Goal: Transaction & Acquisition: Purchase product/service

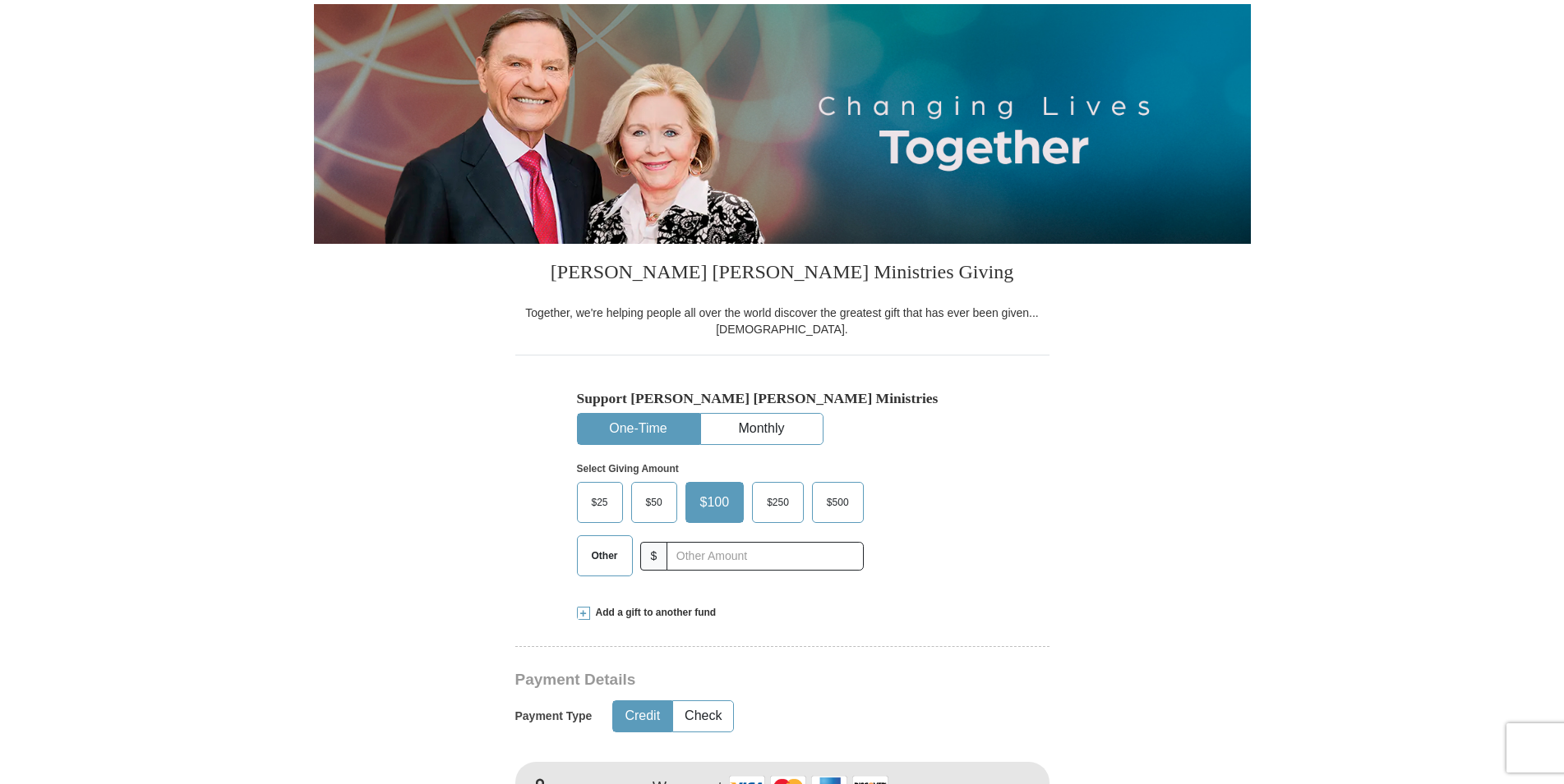
scroll to position [167, 0]
click at [601, 559] on span "Other" at bounding box center [605, 556] width 43 height 24
click at [0, 0] on input "Other" at bounding box center [0, 0] width 0 height 0
click at [624, 616] on span "Add a gift to another fund" at bounding box center [652, 613] width 126 height 14
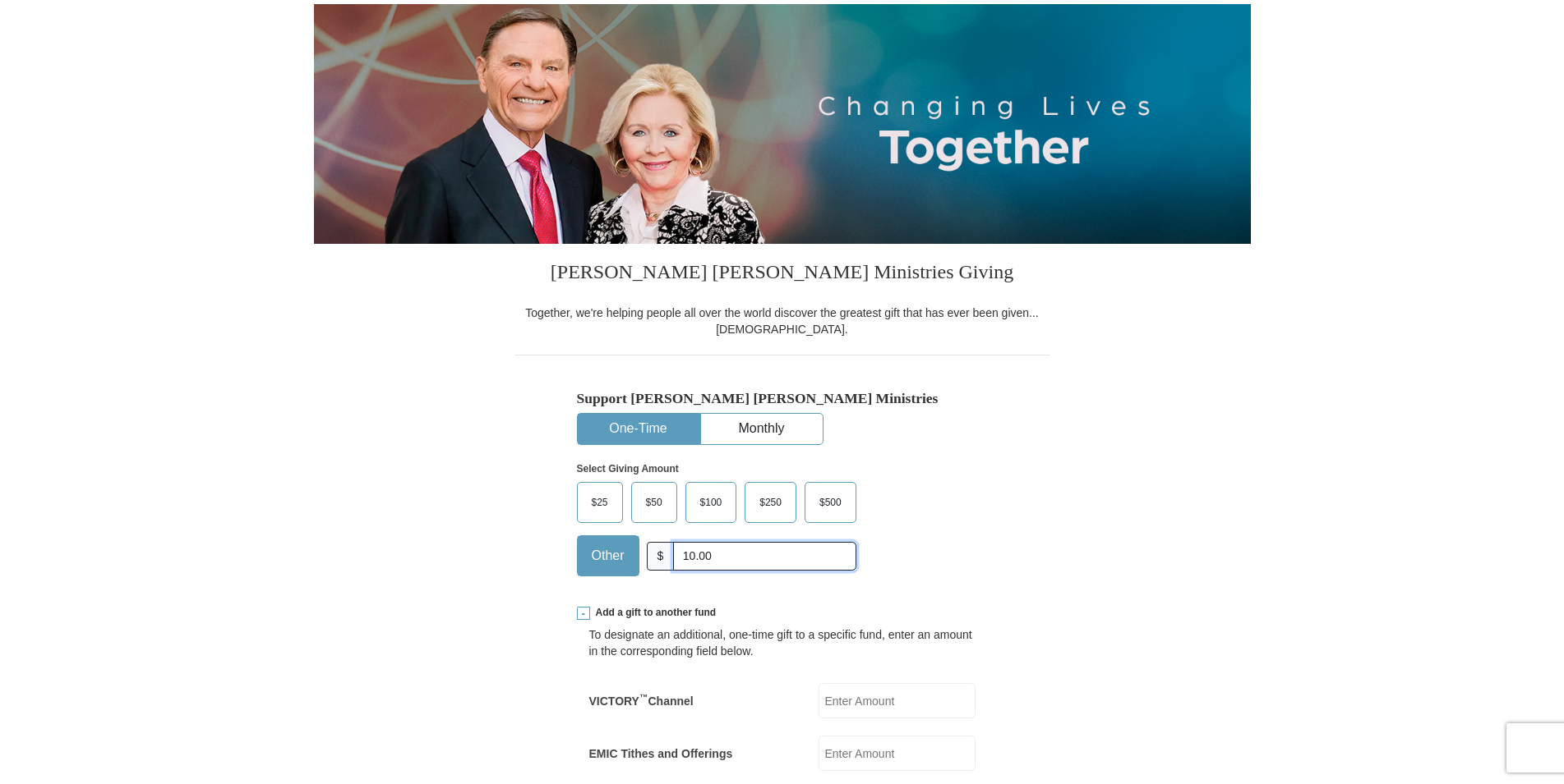
click at [813, 557] on input "10.00" at bounding box center [764, 556] width 183 height 29
type input "1"
click at [918, 546] on div "$25 $50 $100 $250 $500 $" at bounding box center [747, 535] width 341 height 107
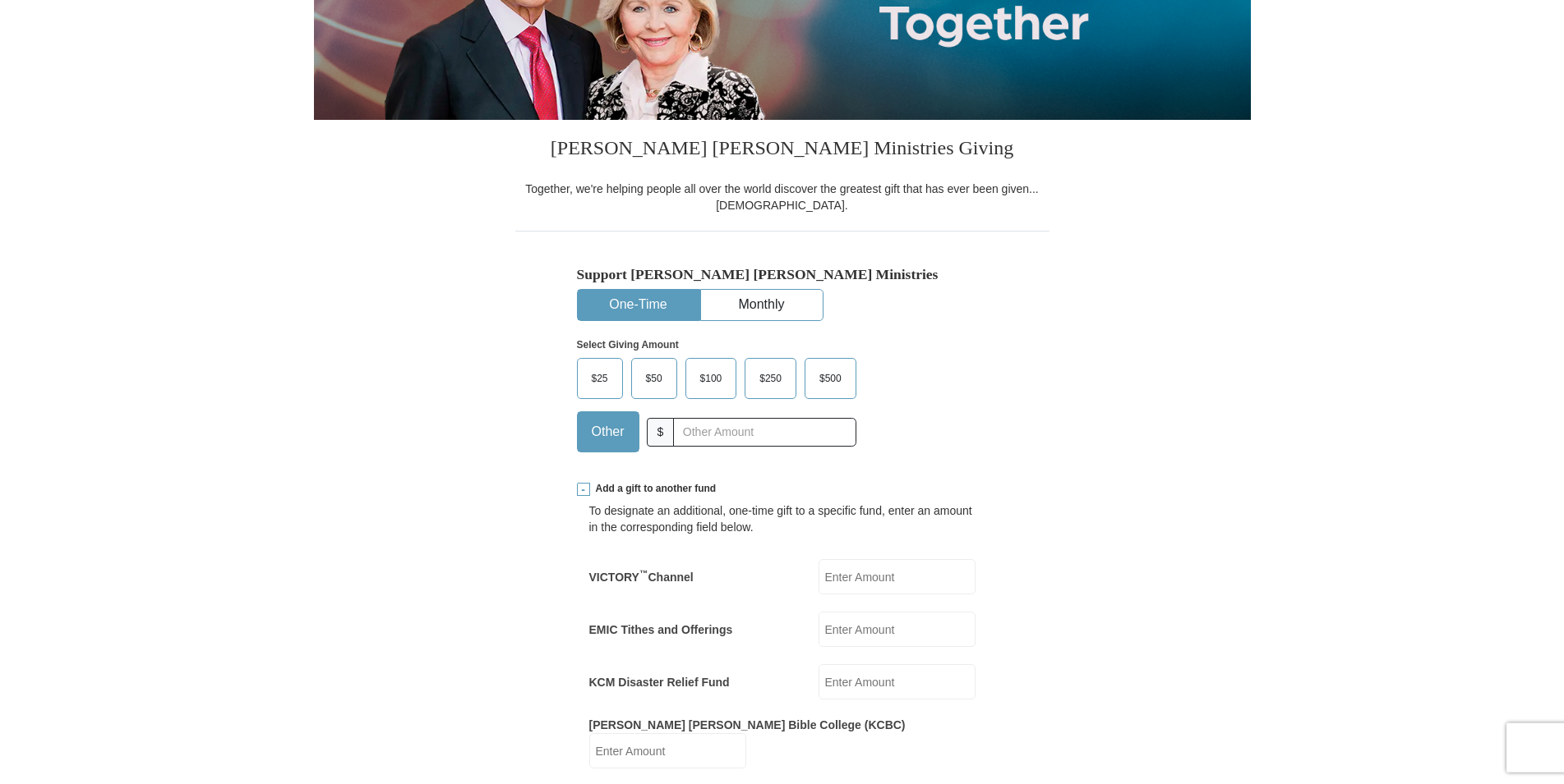
scroll to position [502, 0]
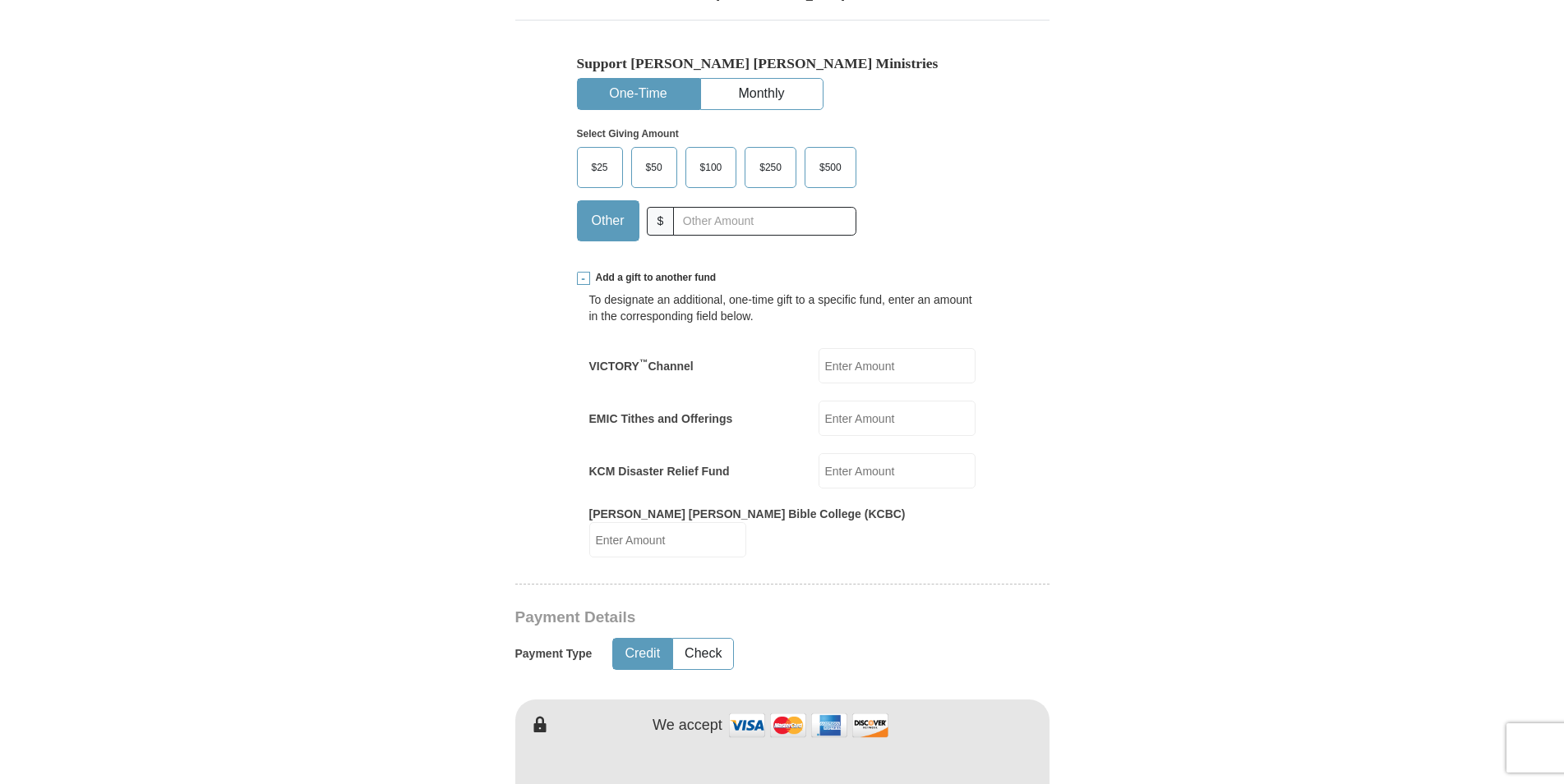
click at [837, 474] on input "KCM Disaster Relief Fund" at bounding box center [897, 472] width 157 height 36
type input "10.00"
click at [1203, 525] on form "Already have an account? Sign in for faster giving. Don't have an account? Crea…" at bounding box center [782, 719] width 937 height 2314
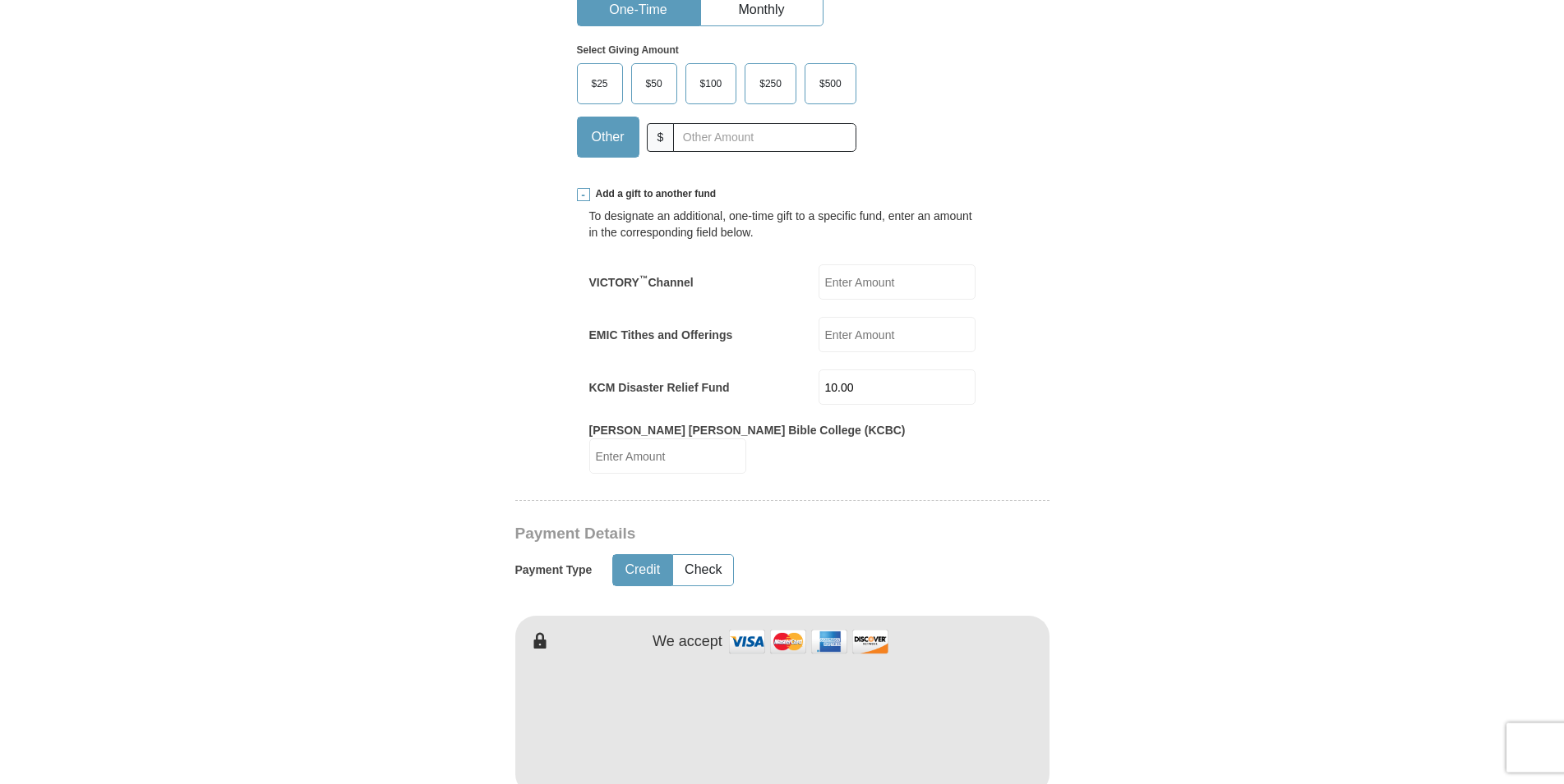
scroll to position [670, 0]
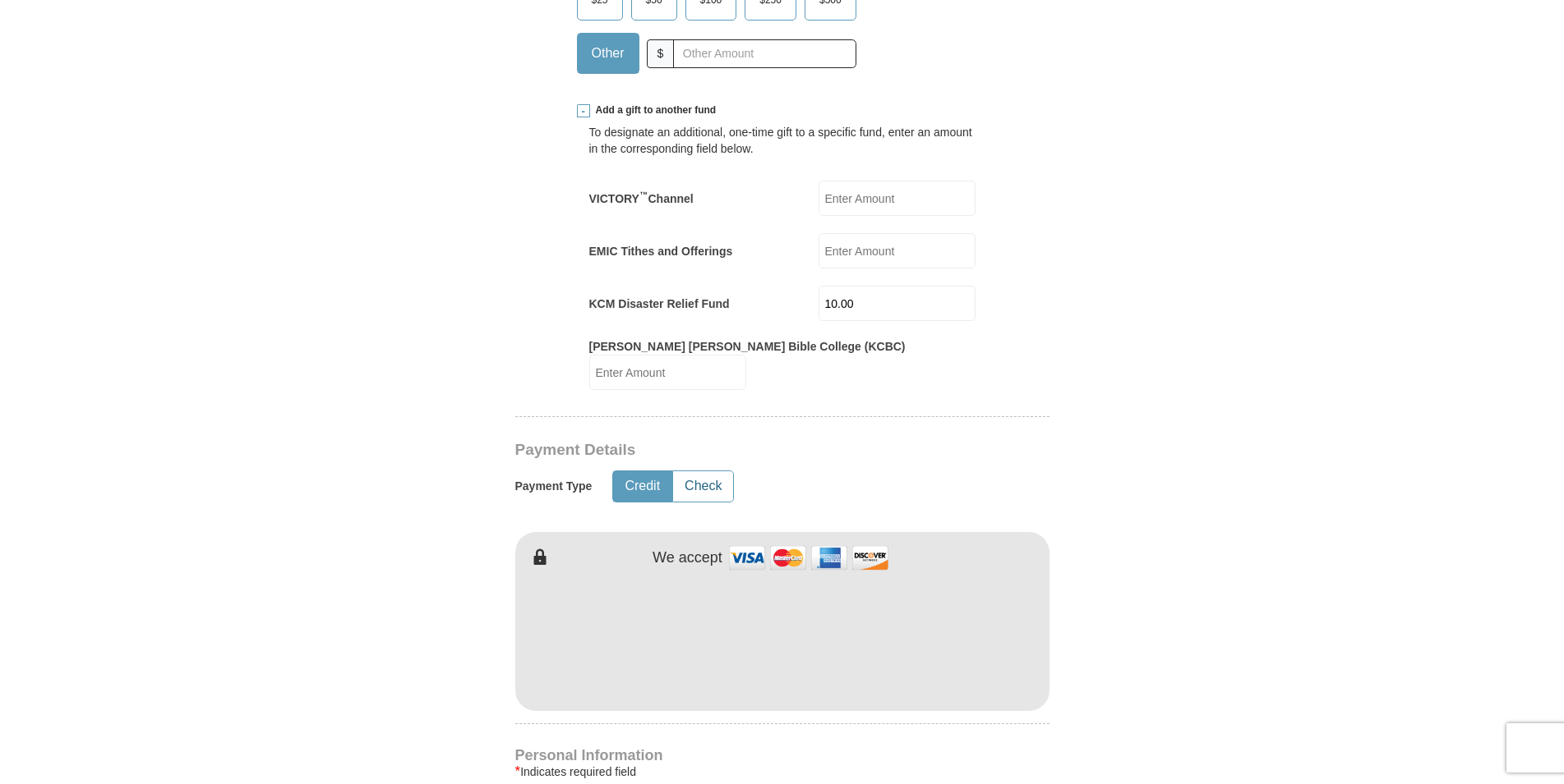
click at [721, 496] on button "Check" at bounding box center [703, 486] width 60 height 30
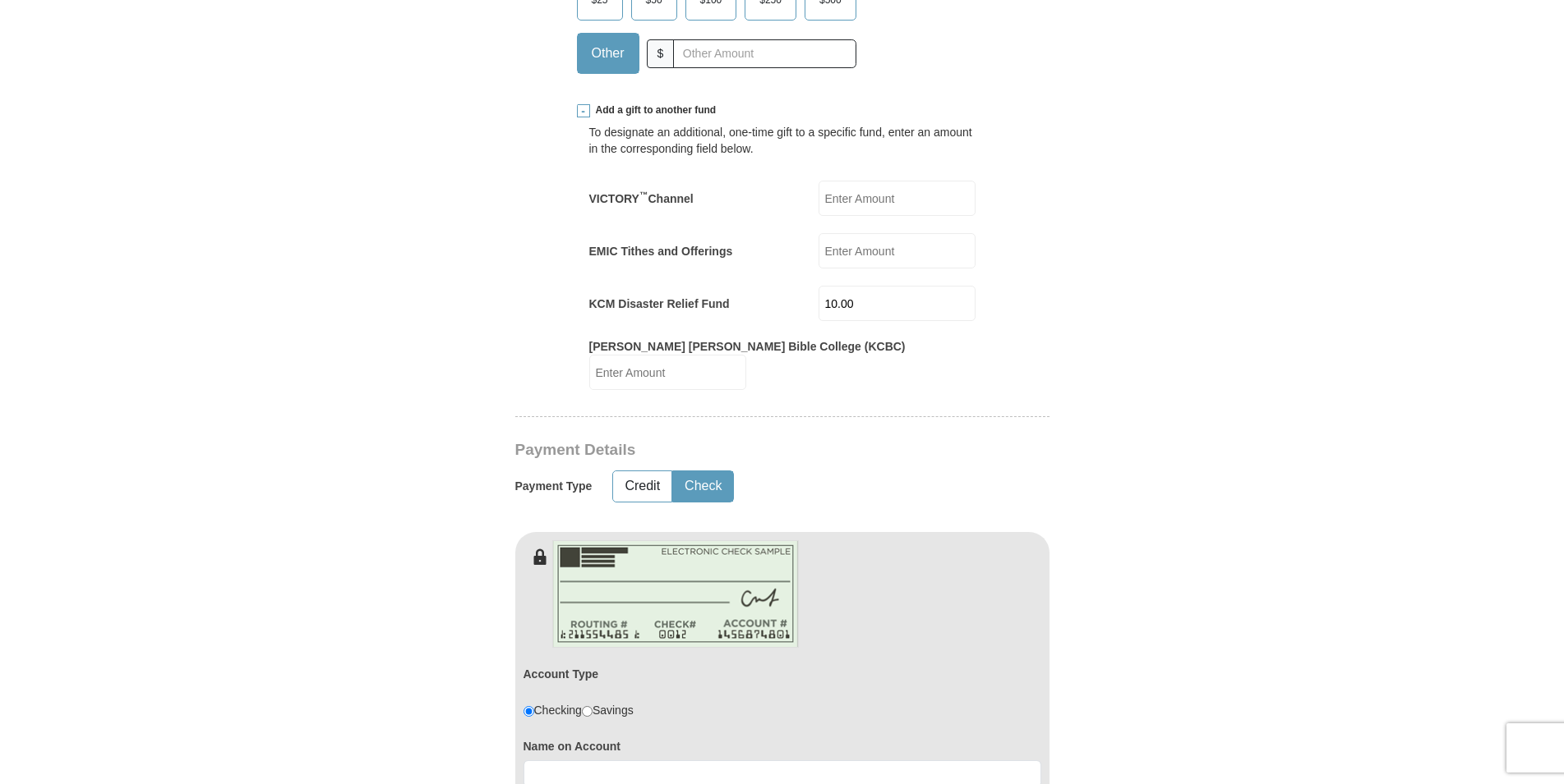
scroll to position [838, 0]
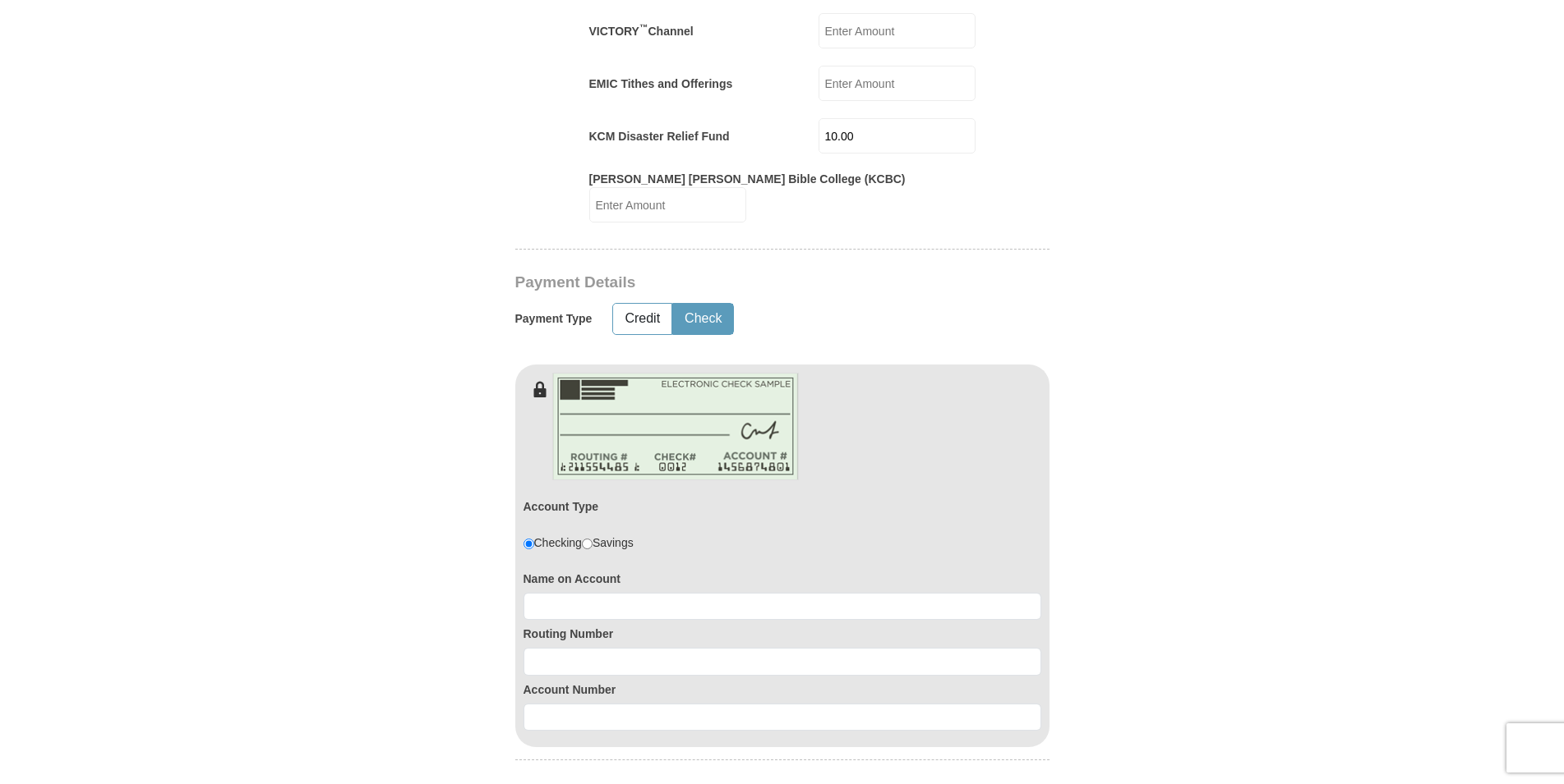
click at [629, 592] on div "Name on Account" at bounding box center [782, 593] width 518 height 56
click at [609, 606] on input at bounding box center [782, 607] width 518 height 28
type input "[PERSON_NAME]"
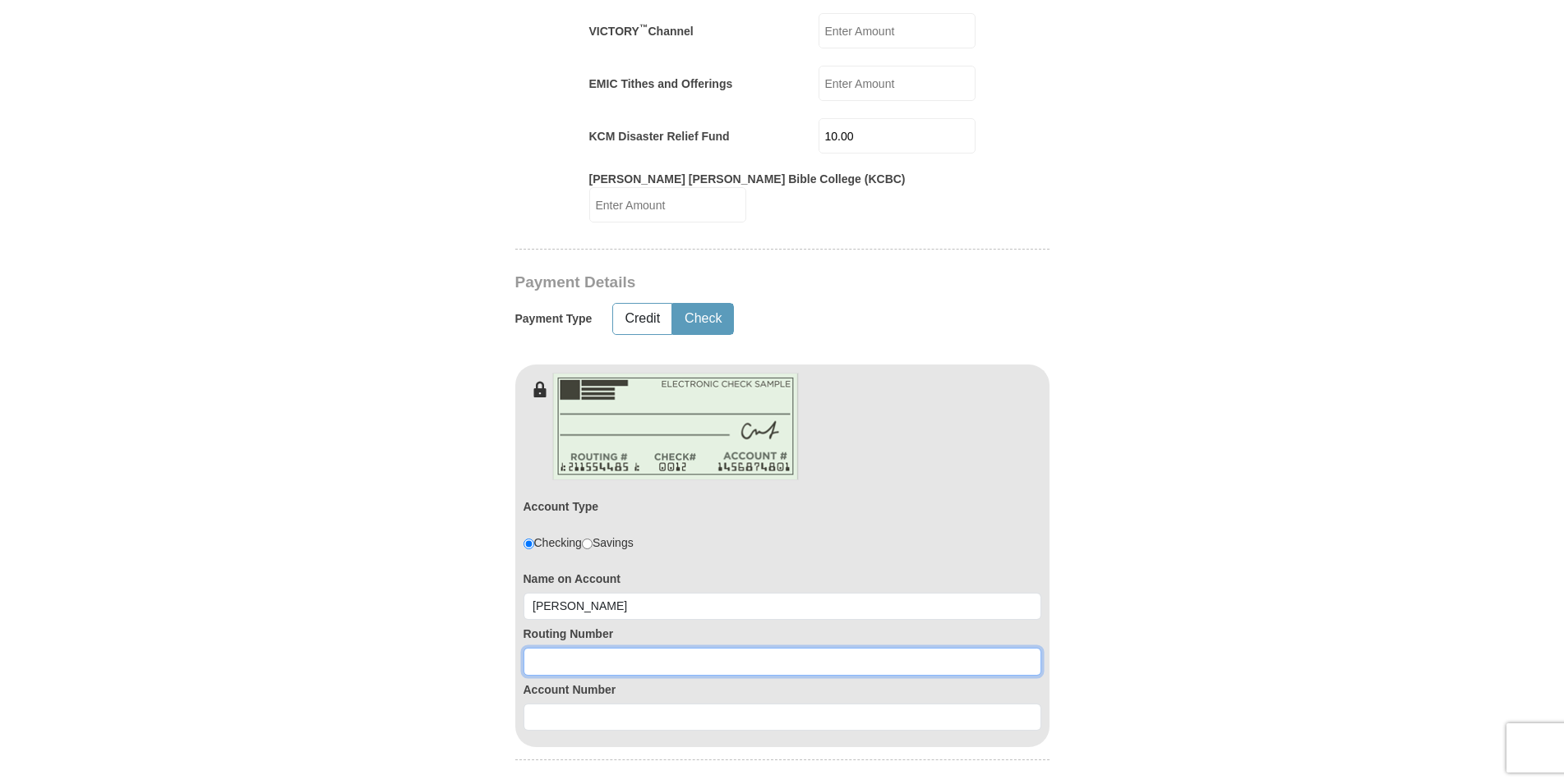
click at [575, 666] on input at bounding box center [782, 662] width 518 height 28
type input "272477694"
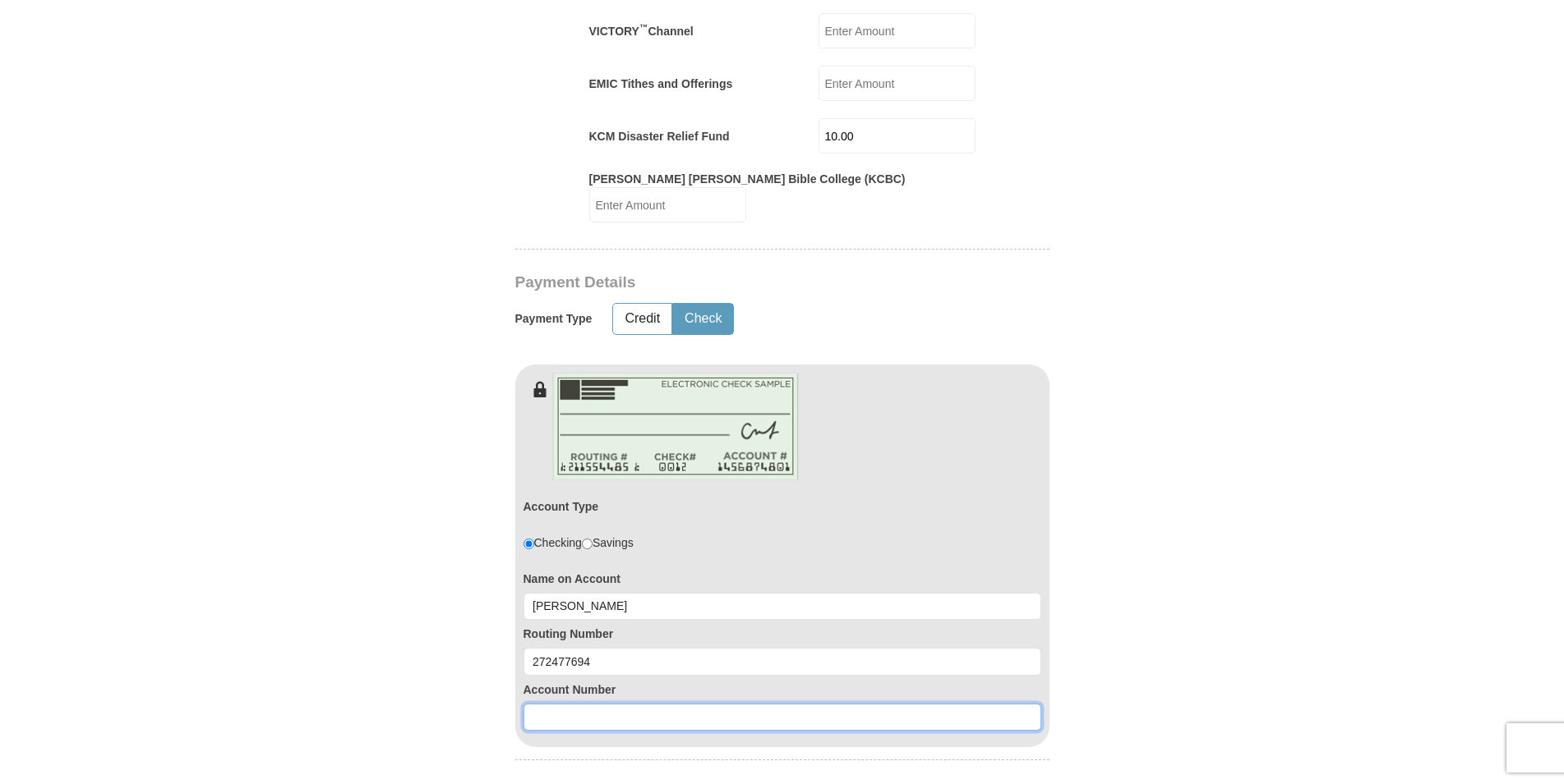
click at [574, 714] on input at bounding box center [782, 718] width 518 height 28
type input "18830730"
click at [1139, 609] on form "Already have an account? Sign in for faster giving. Don't have an account? Crea…" at bounding box center [782, 486] width 937 height 2518
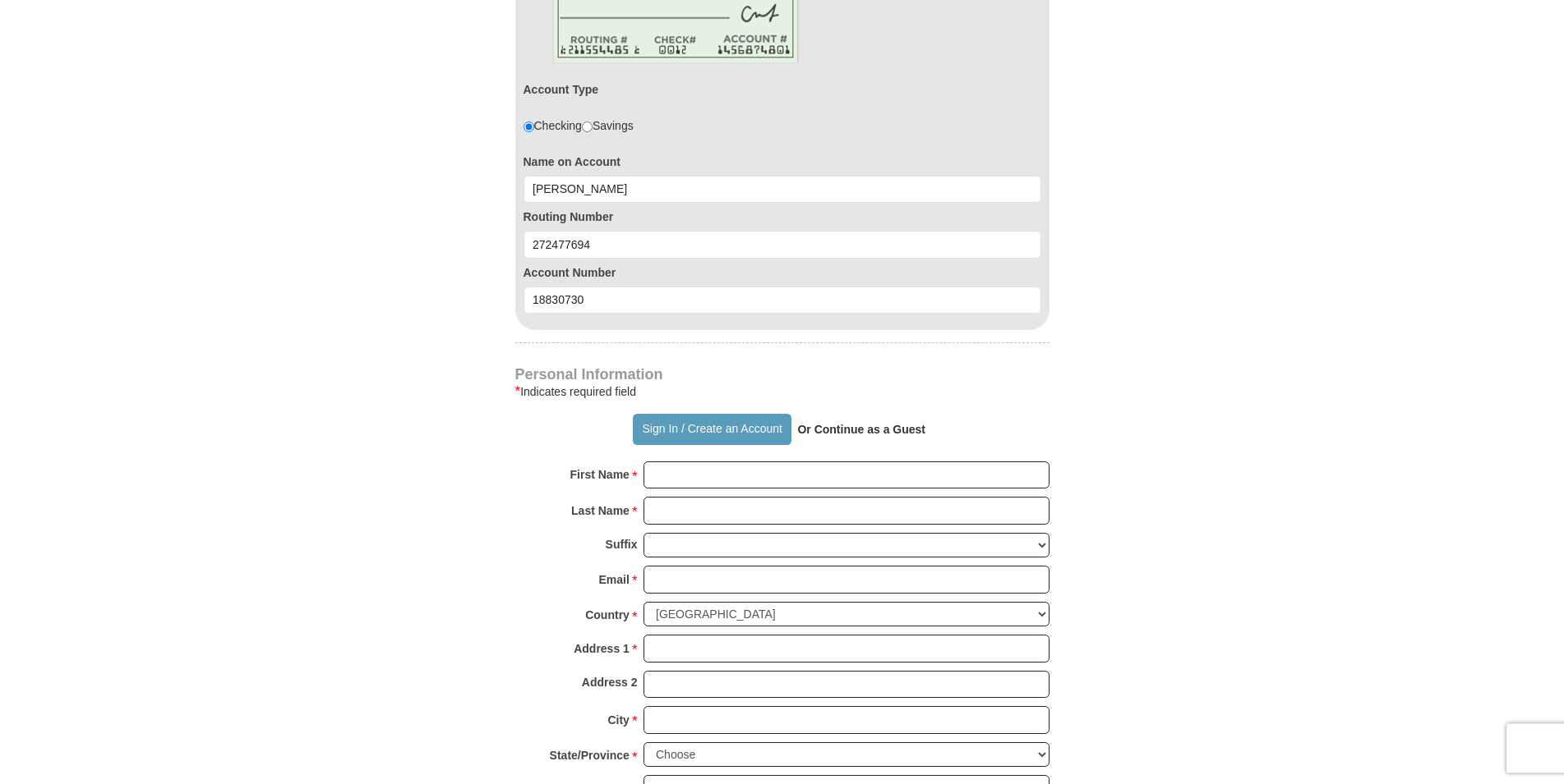
scroll to position [1256, 0]
click at [695, 459] on div "Personal Information * Indicates required field Sign In / Create an Account Or …" at bounding box center [782, 610] width 534 height 487
click at [680, 475] on input "First Name *" at bounding box center [846, 474] width 406 height 28
type input "r"
type input "Michiga"
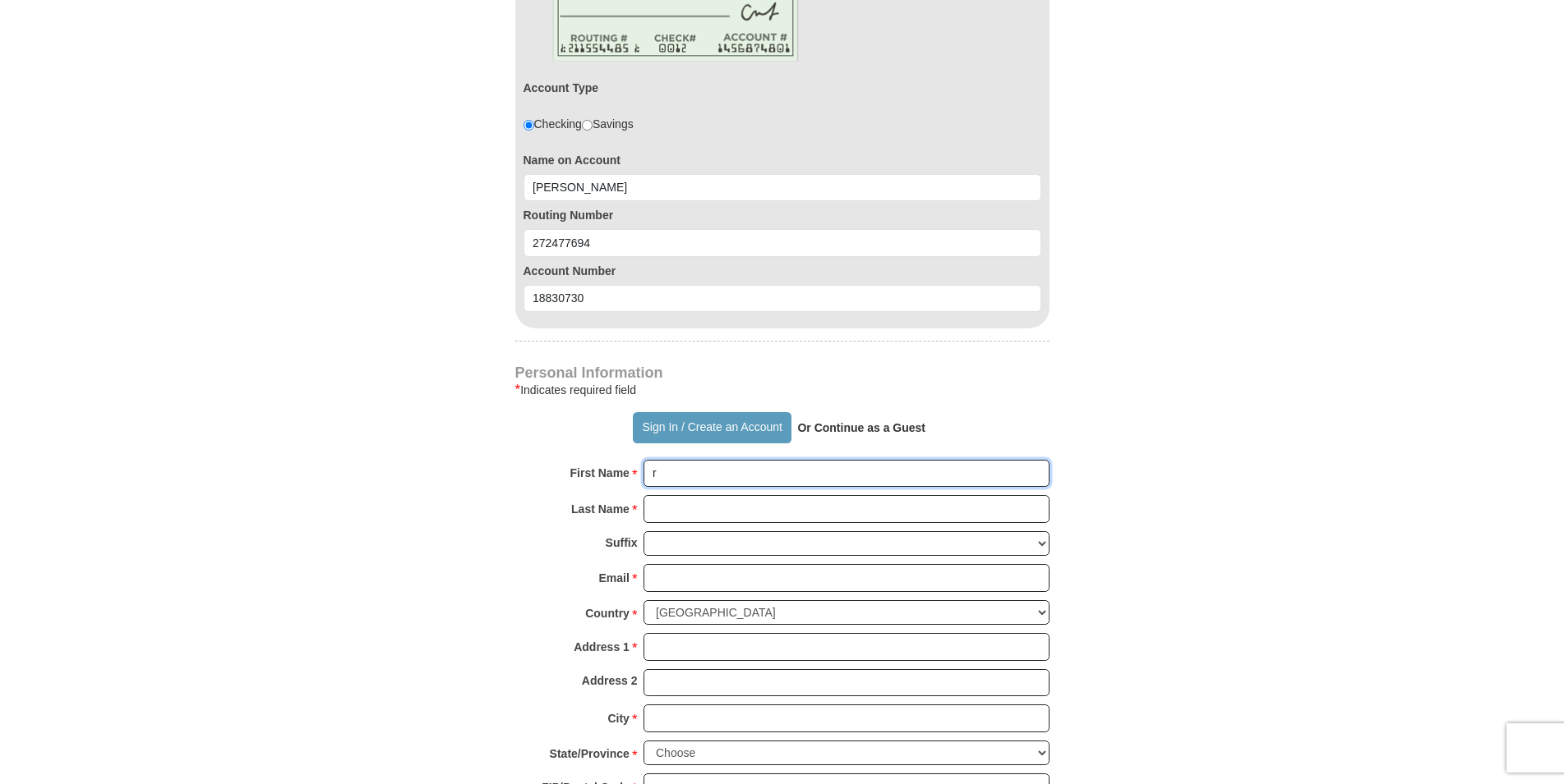
type input "[PERSON_NAME]"
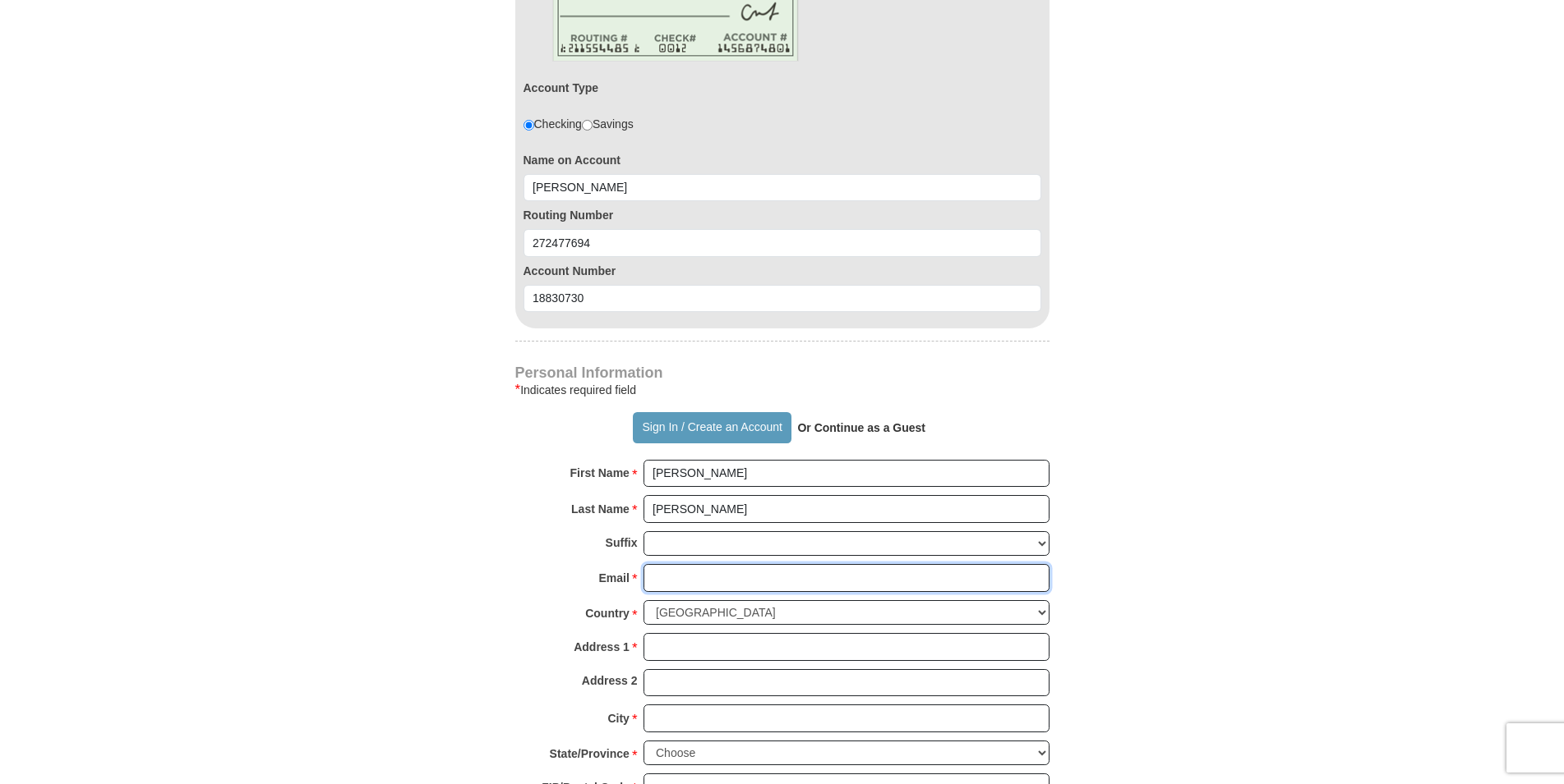
type input "[EMAIL_ADDRESS][DOMAIN_NAME]"
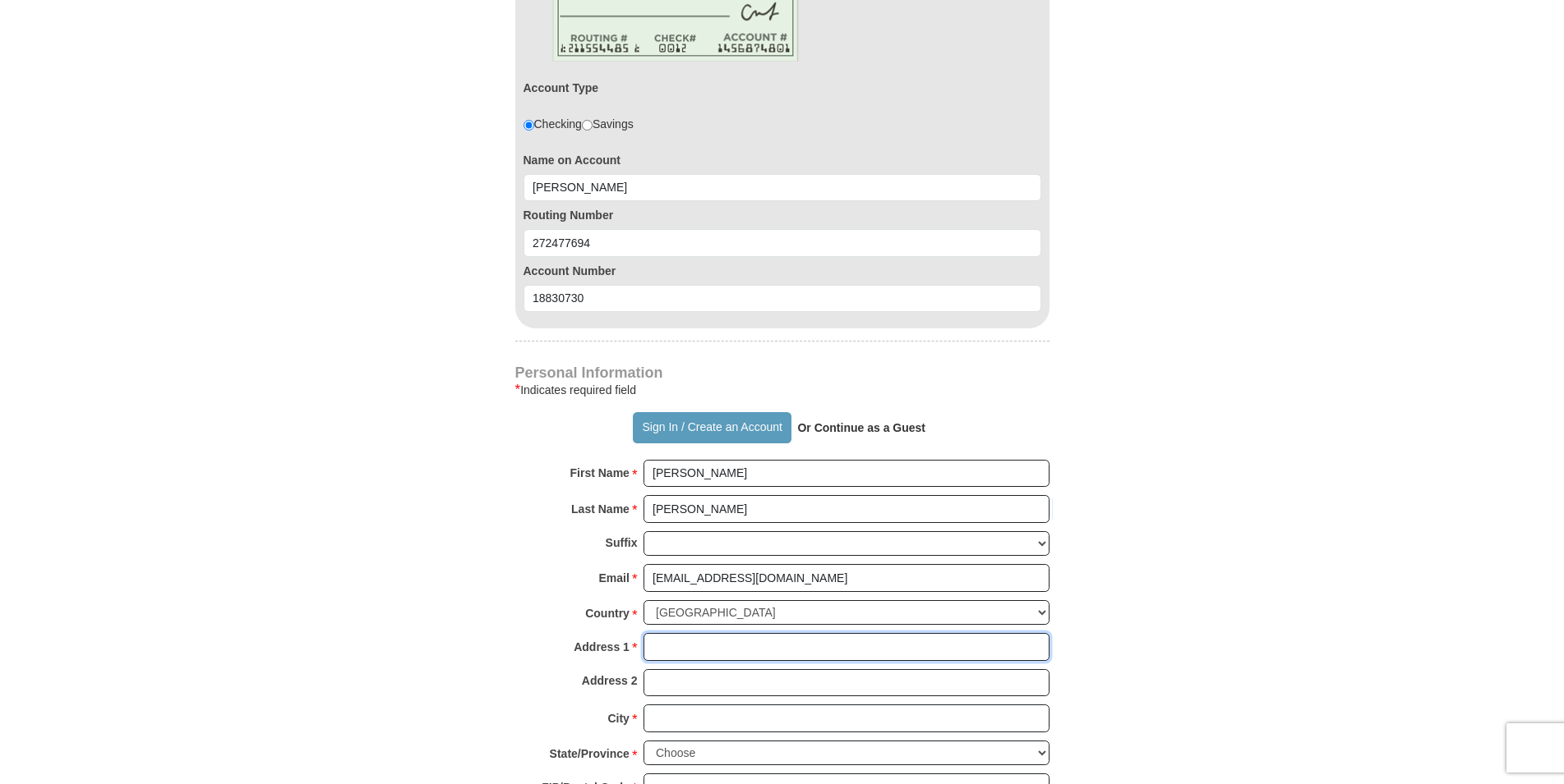
type input "15523 MacArthur"
type input "[PERSON_NAME]"
click at [1196, 514] on form "Already have an account? Sign in for faster giving. Don't have an account? Crea…" at bounding box center [782, 67] width 937 height 2518
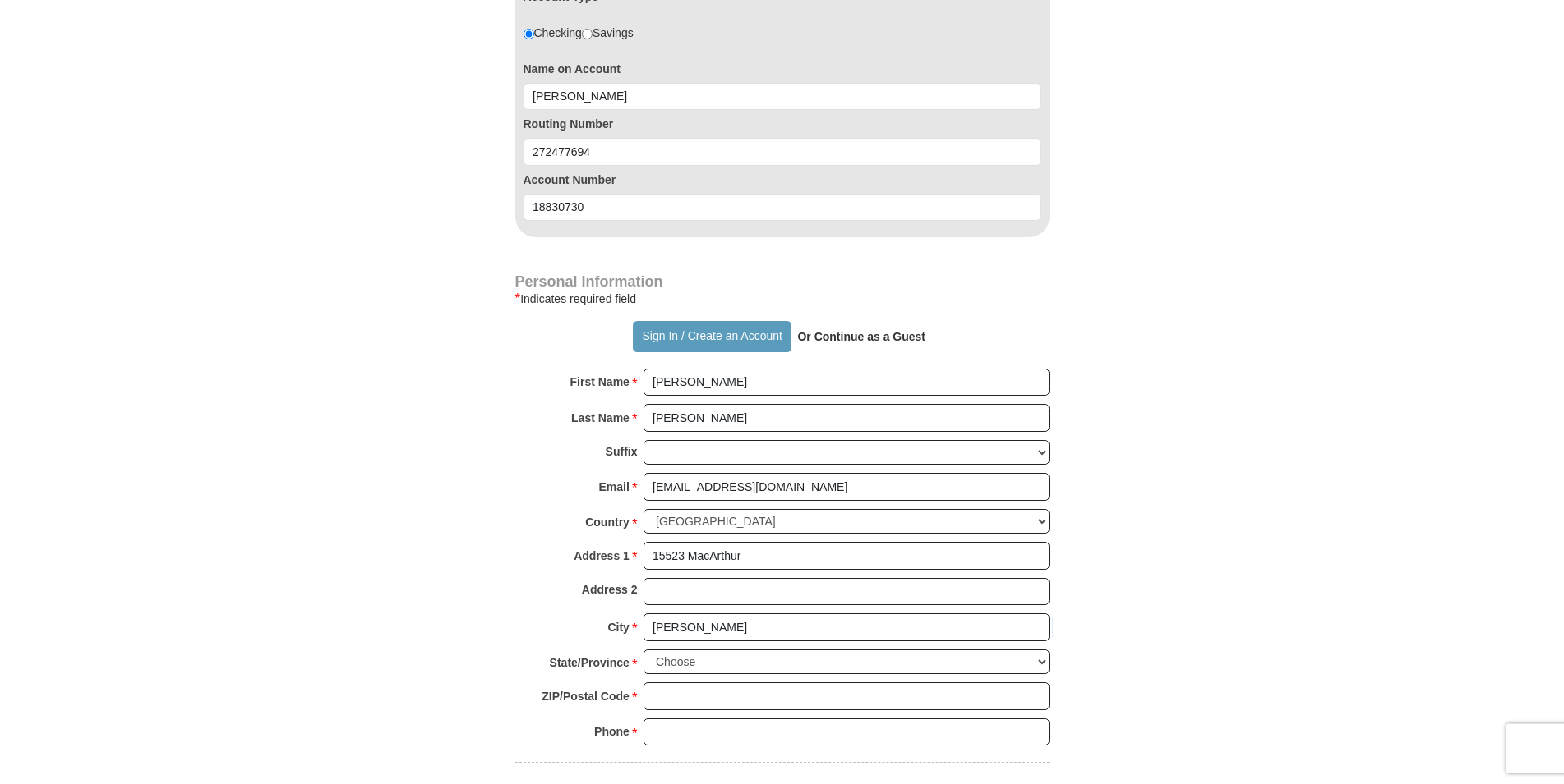
scroll to position [1424, 0]
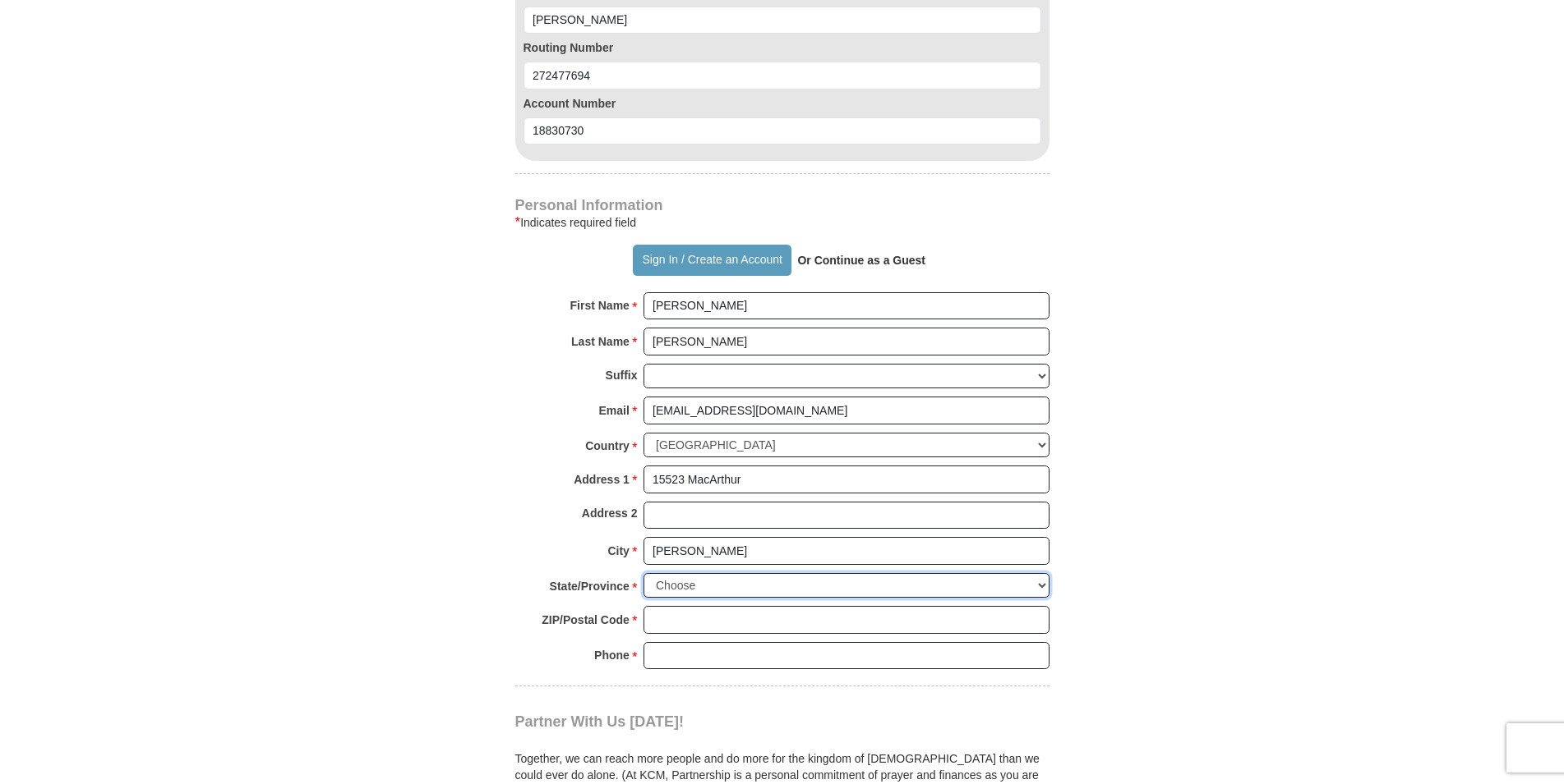
click at [643, 573] on select "Choose [US_STATE] [US_STATE] [US_STATE] [US_STATE] [US_STATE] Armed Forces Amer…" at bounding box center [846, 586] width 406 height 25
select select "MI"
click option "[US_STATE]" at bounding box center [0, 0] width 0 height 0
click at [709, 617] on input "ZIP/Postal Code *" at bounding box center [846, 620] width 406 height 28
type input "48239"
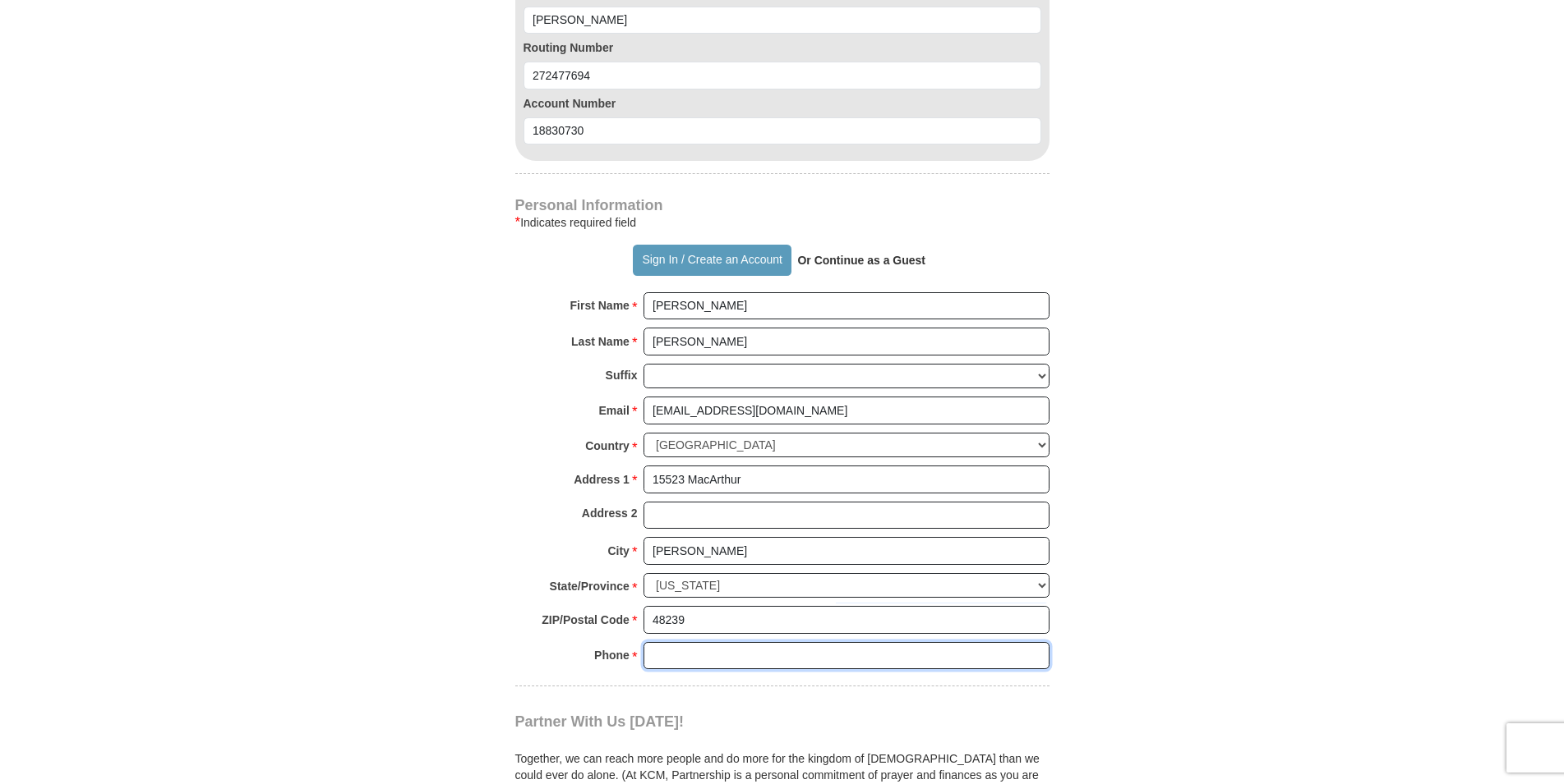
type input "3135327542"
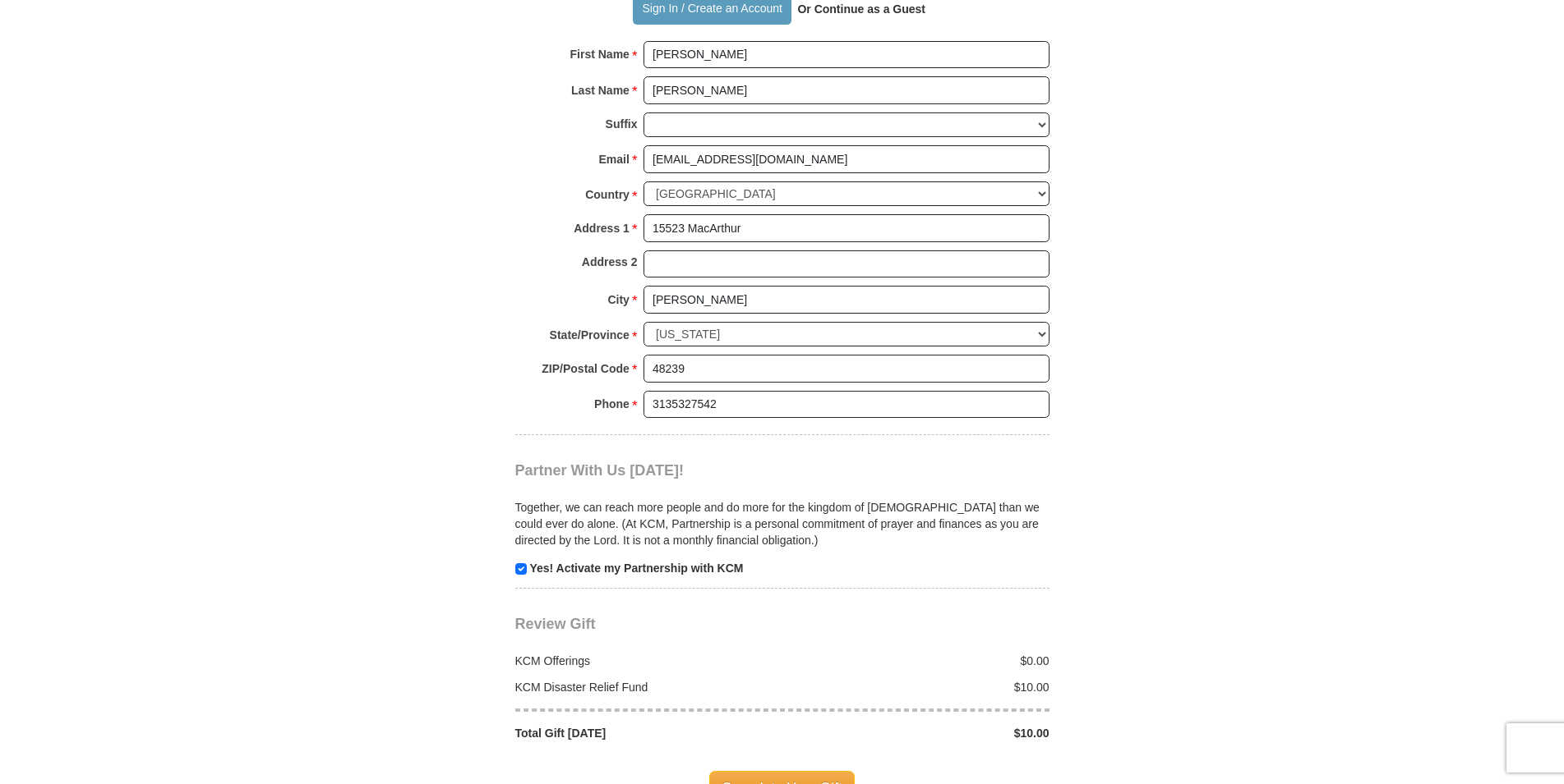
scroll to position [1760, 0]
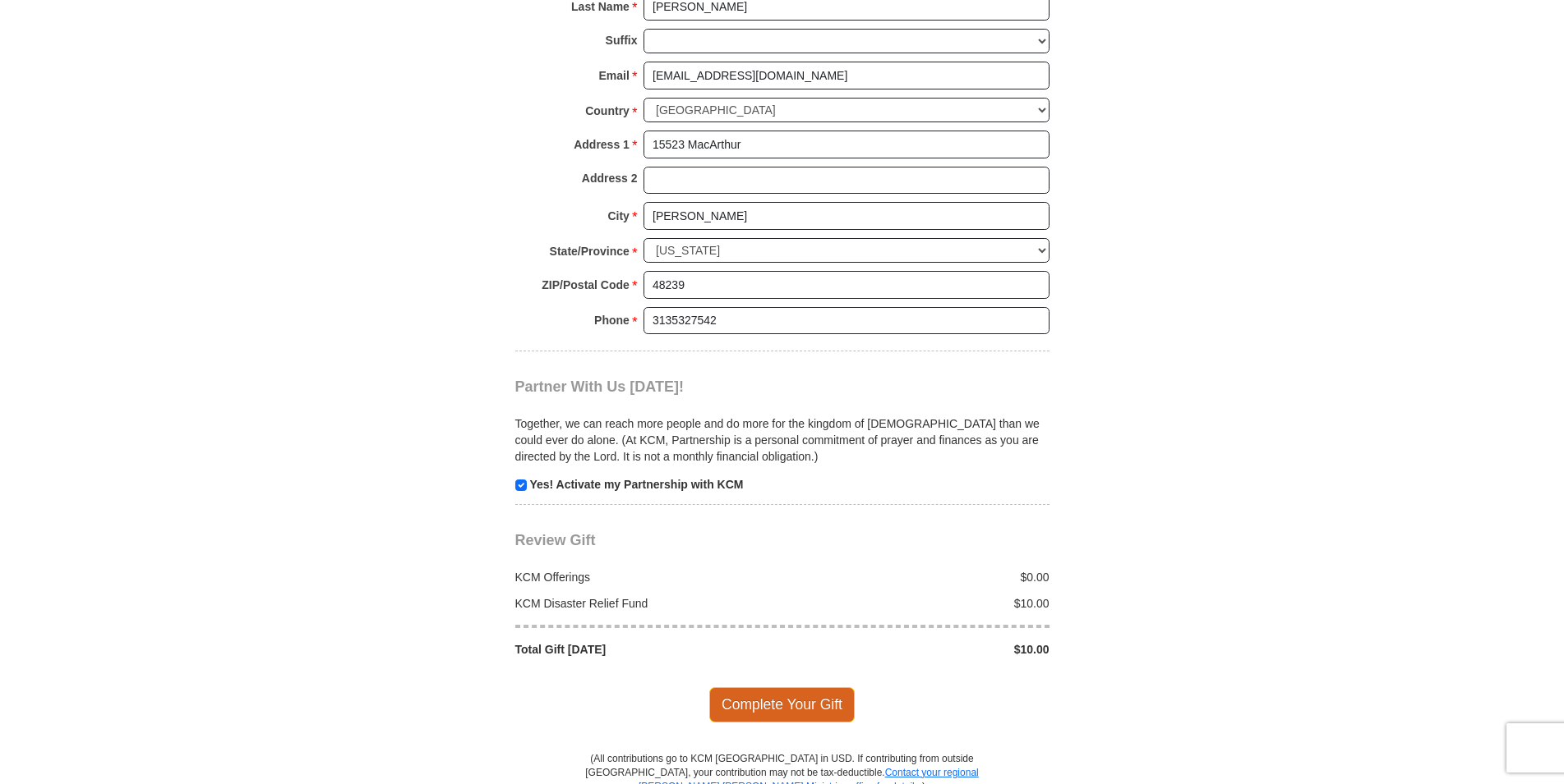
click at [794, 707] on span "Complete Your Gift" at bounding box center [782, 704] width 145 height 35
